Goal: Navigation & Orientation: Find specific page/section

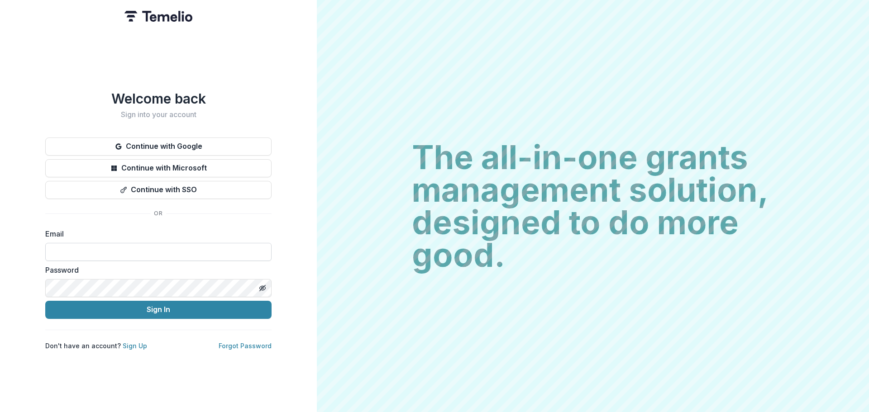
click at [97, 248] on input at bounding box center [158, 252] width 226 height 18
click at [122, 253] on input at bounding box center [158, 252] width 226 height 18
type input "**********"
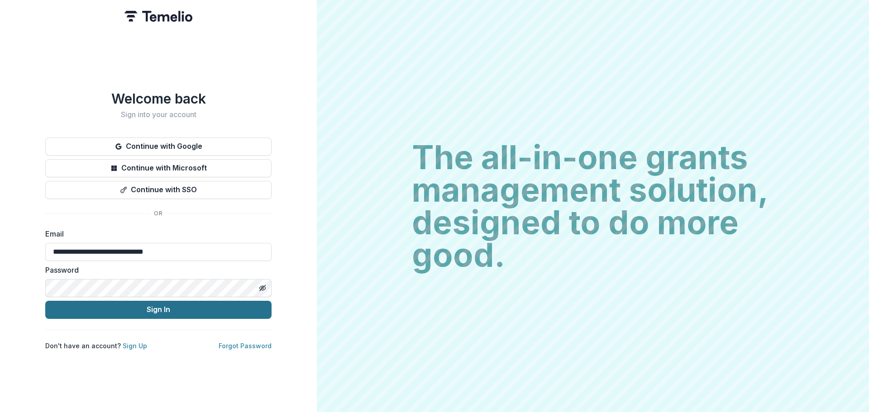
click at [136, 309] on button "Sign In" at bounding box center [158, 310] width 226 height 18
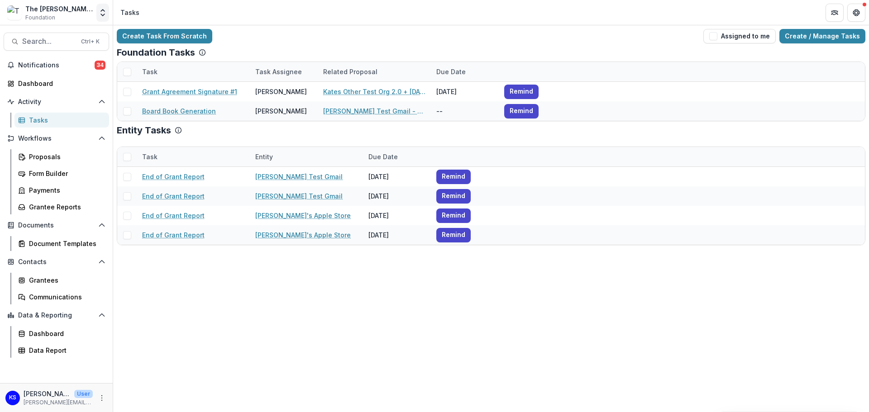
click at [104, 8] on icon "Open entity switcher" at bounding box center [102, 12] width 9 height 9
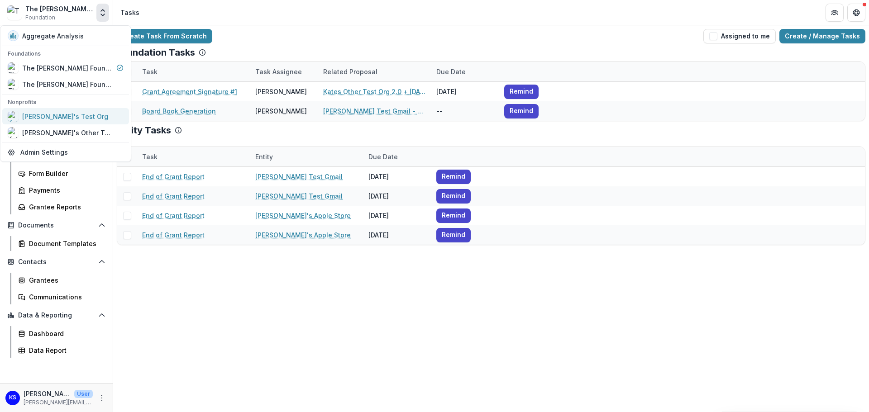
click at [62, 115] on div "[PERSON_NAME]'s Test Org" at bounding box center [65, 117] width 86 height 10
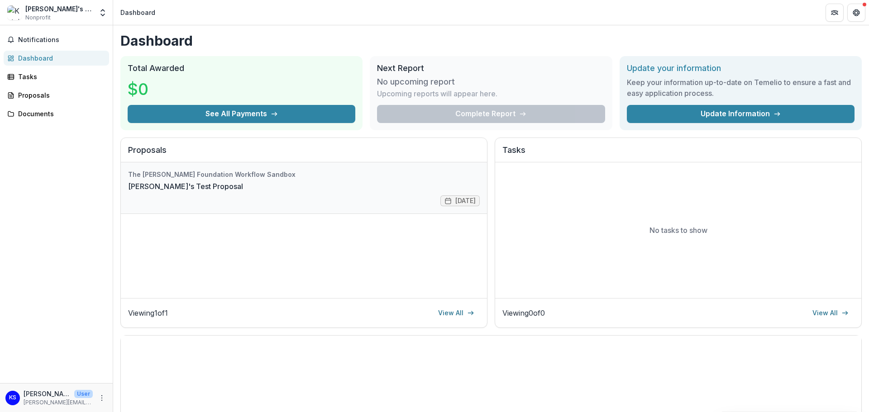
click at [150, 188] on link "[PERSON_NAME]'s Test Proposal" at bounding box center [185, 186] width 115 height 11
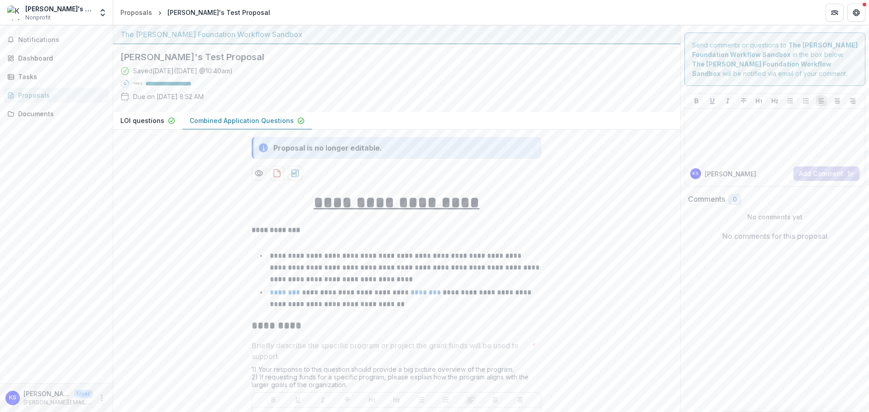
click at [129, 113] on button "LOI questions" at bounding box center [147, 121] width 69 height 18
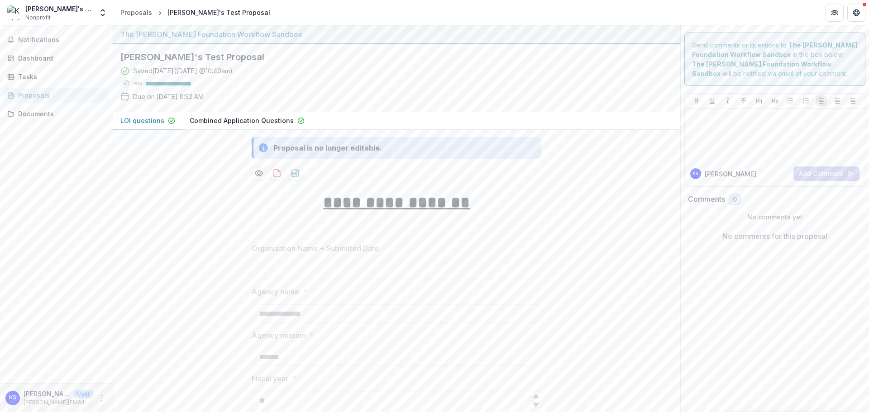
click at [216, 119] on p "Combined Application Questions" at bounding box center [242, 121] width 104 height 10
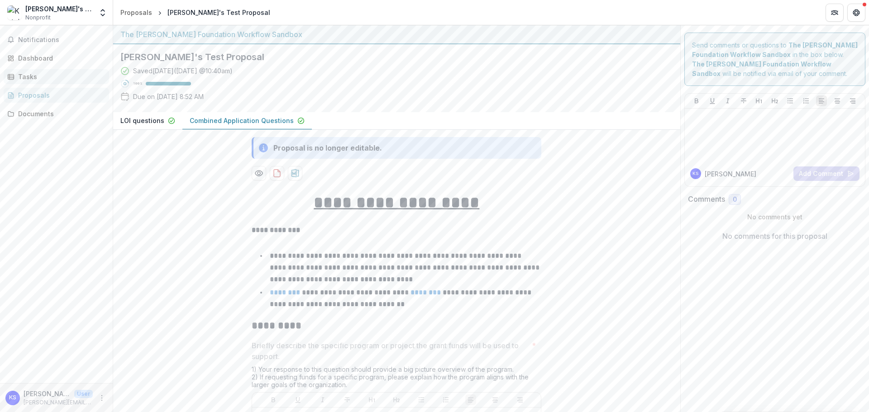
click at [47, 74] on div "Tasks" at bounding box center [60, 77] width 84 height 10
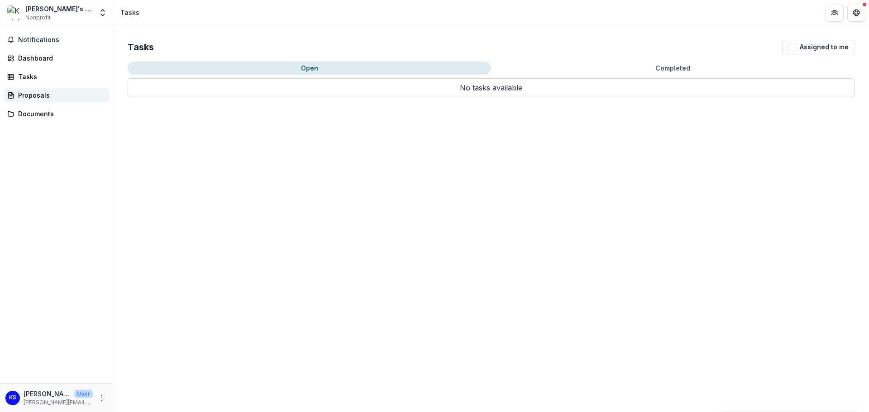
click at [46, 97] on div "Proposals" at bounding box center [60, 95] width 84 height 10
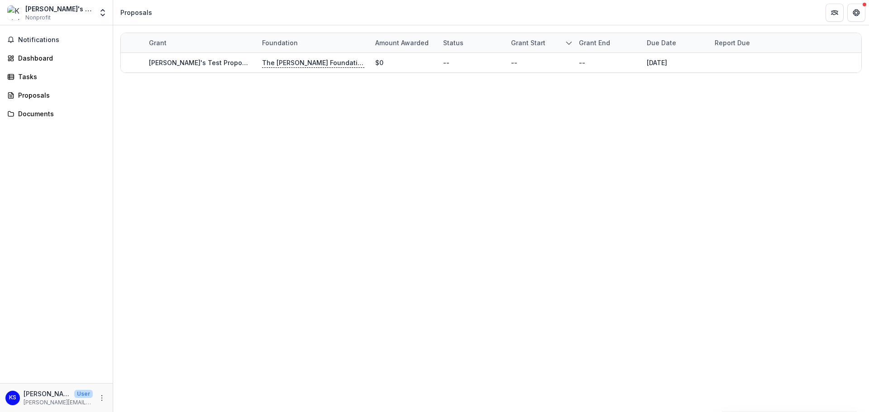
click at [55, 12] on div "[PERSON_NAME]'s Test Org" at bounding box center [58, 9] width 67 height 10
click at [105, 14] on polyline "Open entity switcher" at bounding box center [103, 15] width 4 height 2
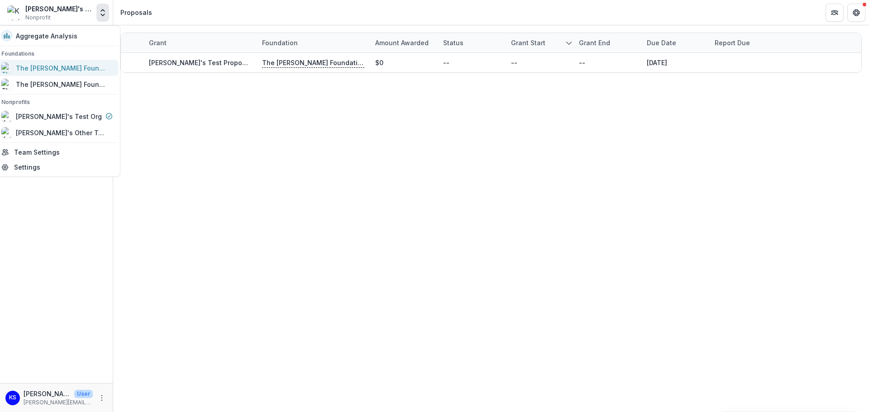
click at [81, 64] on div "The [PERSON_NAME] Foundation Workflow Sandbox" at bounding box center [61, 68] width 90 height 10
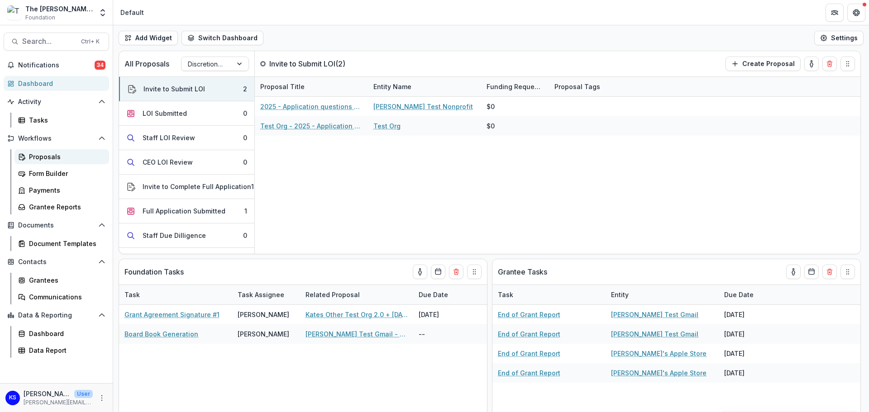
click at [62, 151] on link "Proposals" at bounding box center [61, 156] width 95 height 15
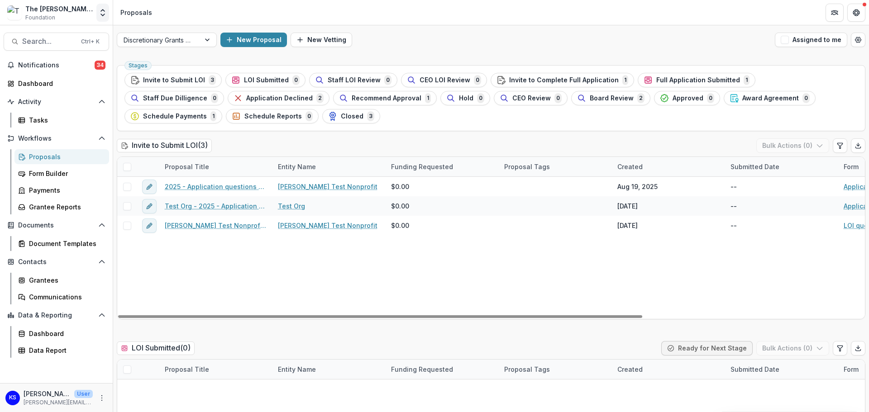
click at [97, 12] on button "Open entity switcher" at bounding box center [102, 13] width 13 height 18
